Goal: Browse casually

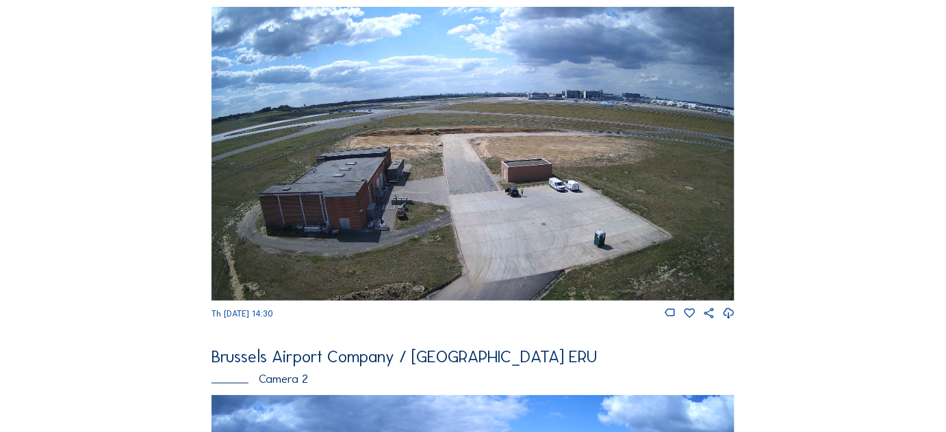
scroll to position [186, 0]
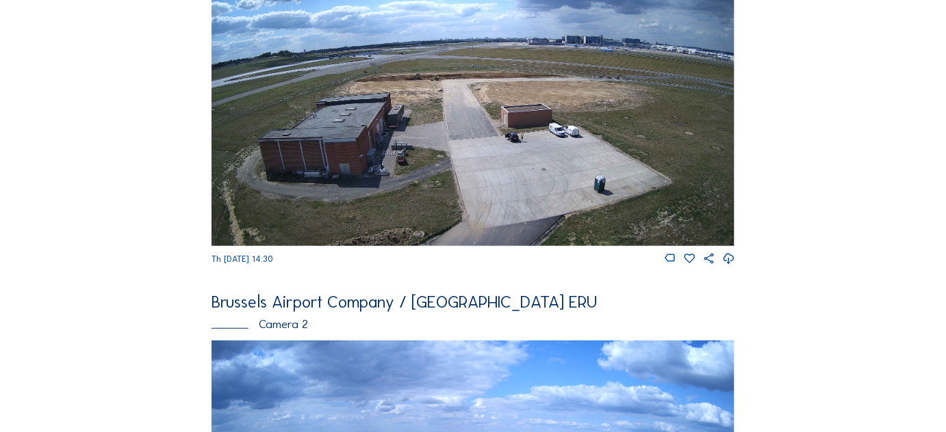
click at [554, 146] on img at bounding box center [472, 99] width 523 height 294
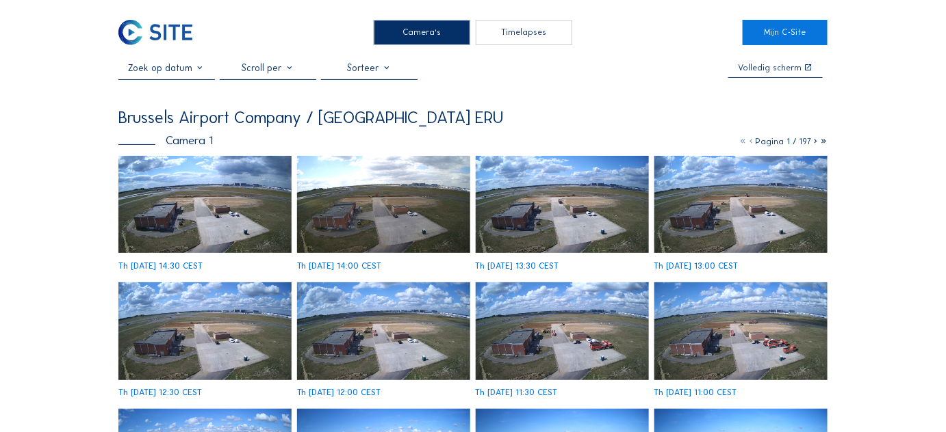
click at [195, 218] on img at bounding box center [205, 205] width 174 height 98
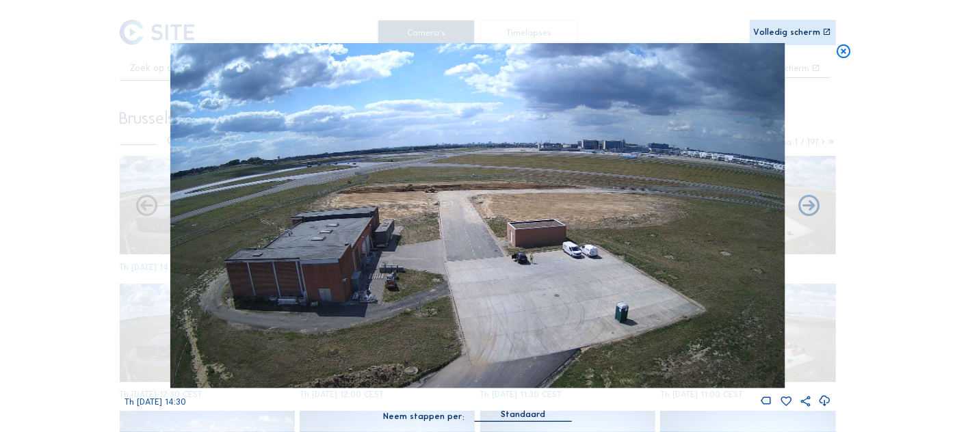
click at [500, 255] on img at bounding box center [477, 216] width 615 height 346
click at [536, 103] on img at bounding box center [477, 216] width 615 height 346
click at [688, 85] on img at bounding box center [477, 216] width 615 height 346
click at [801, 28] on div "Volledig scherm" at bounding box center [786, 32] width 67 height 8
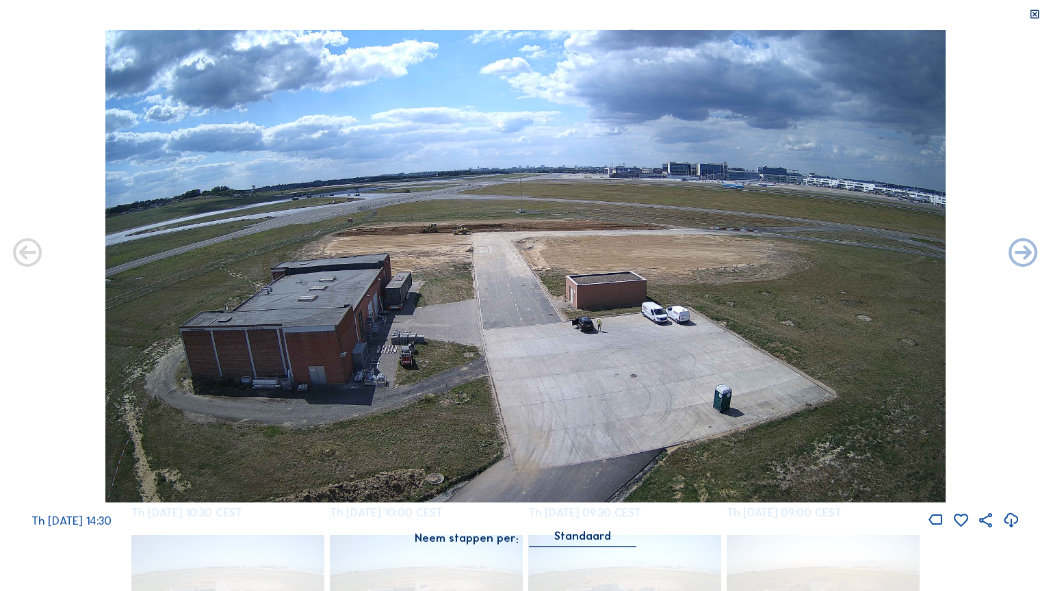
click at [595, 300] on img at bounding box center [525, 266] width 841 height 473
click at [1035, 19] on icon at bounding box center [1035, 15] width 12 height 12
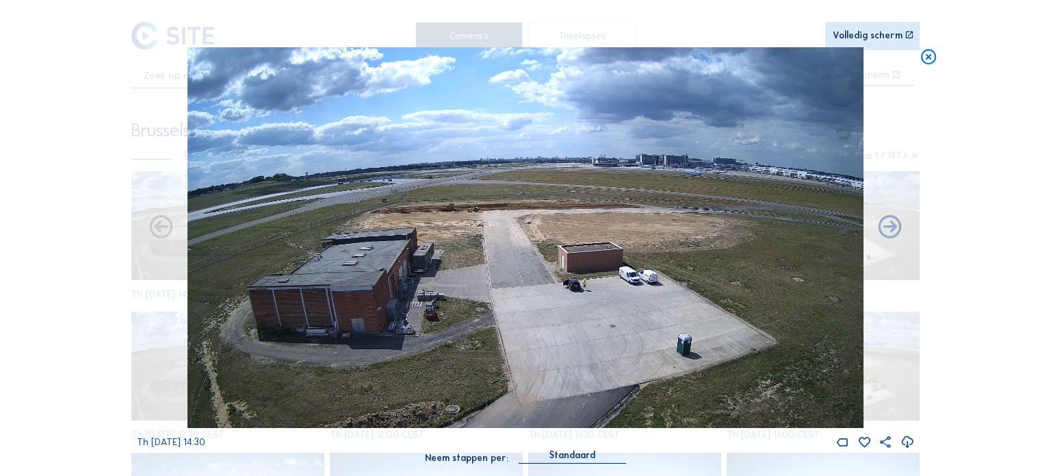
click at [930, 62] on icon at bounding box center [929, 56] width 18 height 19
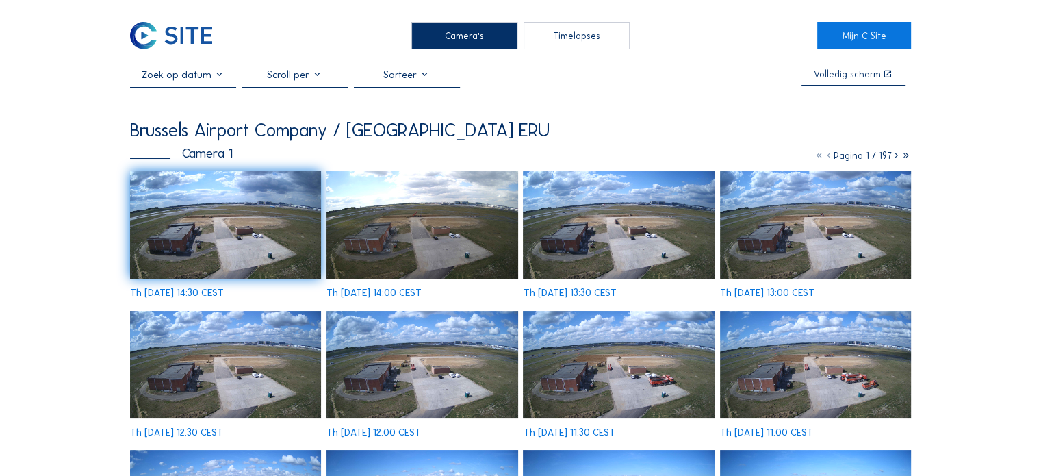
click at [246, 227] on img at bounding box center [225, 224] width 191 height 107
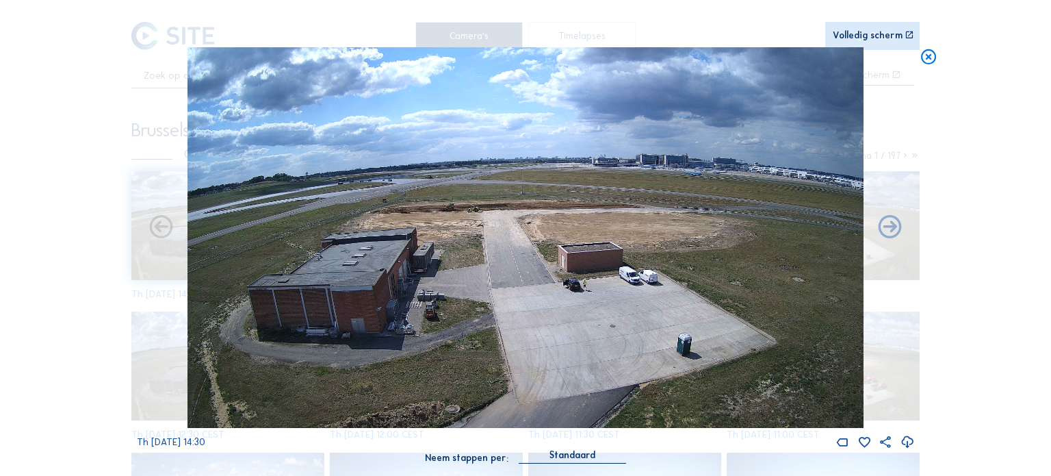
click at [907, 444] on icon at bounding box center [908, 442] width 14 height 16
click at [903, 442] on icon at bounding box center [908, 442] width 14 height 16
